Goal: Transaction & Acquisition: Purchase product/service

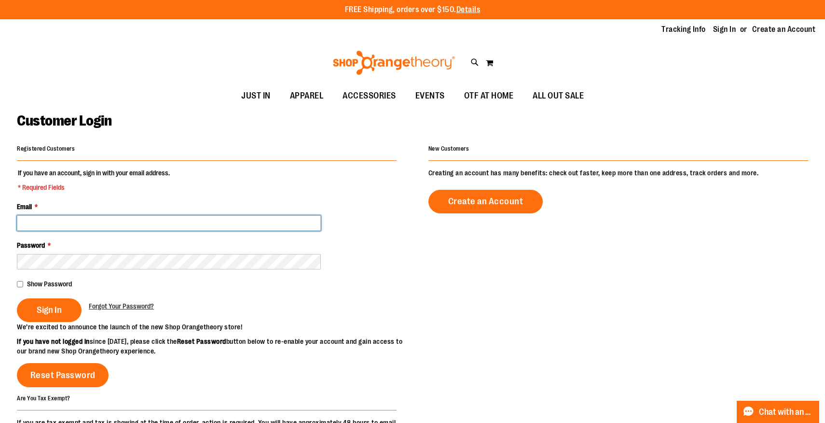
click at [158, 220] on input "Email *" at bounding box center [169, 222] width 304 height 15
type input "**********"
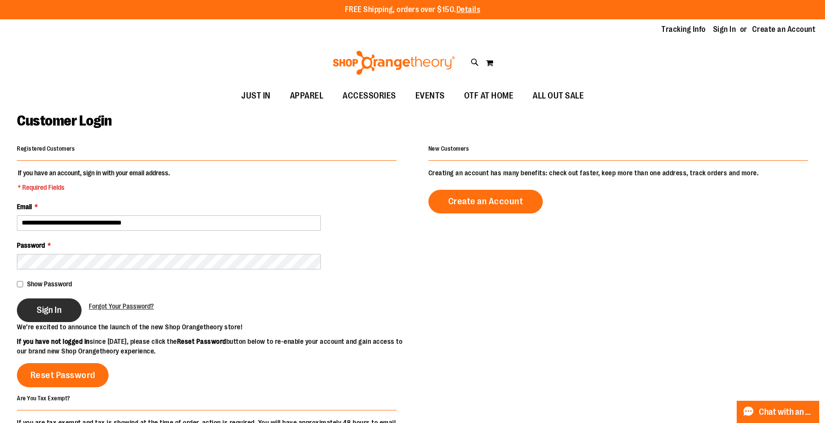
click at [50, 305] on span "Sign In" at bounding box center [49, 310] width 25 height 11
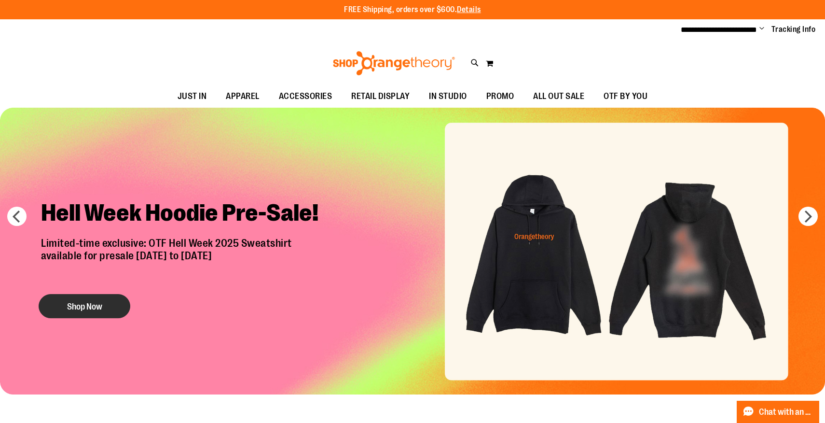
click at [106, 303] on button "Shop Now" at bounding box center [85, 306] width 92 height 24
click at [97, 306] on button "Shop Now" at bounding box center [85, 306] width 92 height 24
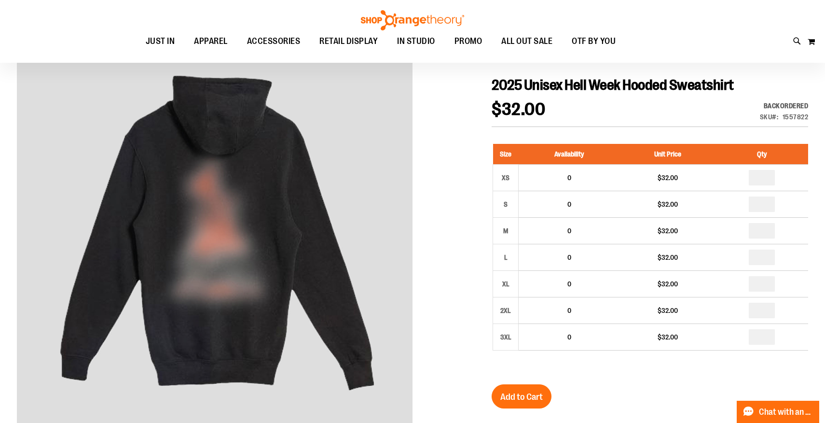
scroll to position [106, 0]
